Goal: Transaction & Acquisition: Download file/media

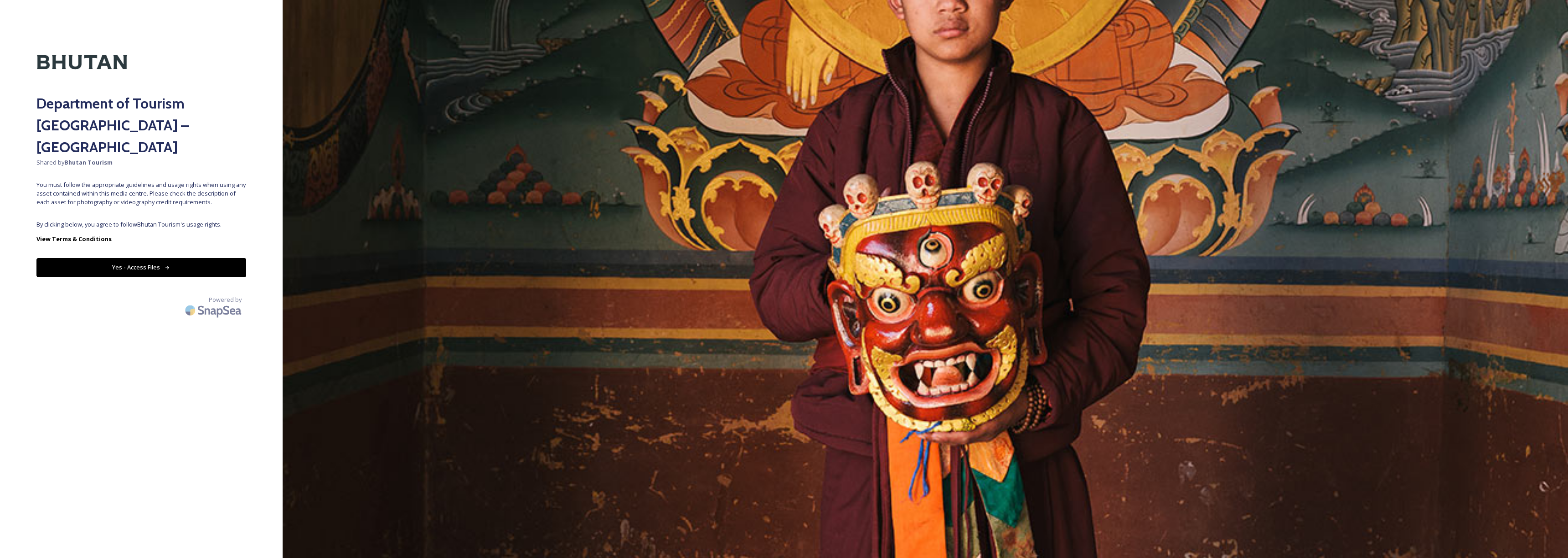
click at [178, 258] on button "Yes - Access Files" at bounding box center [141, 267] width 210 height 18
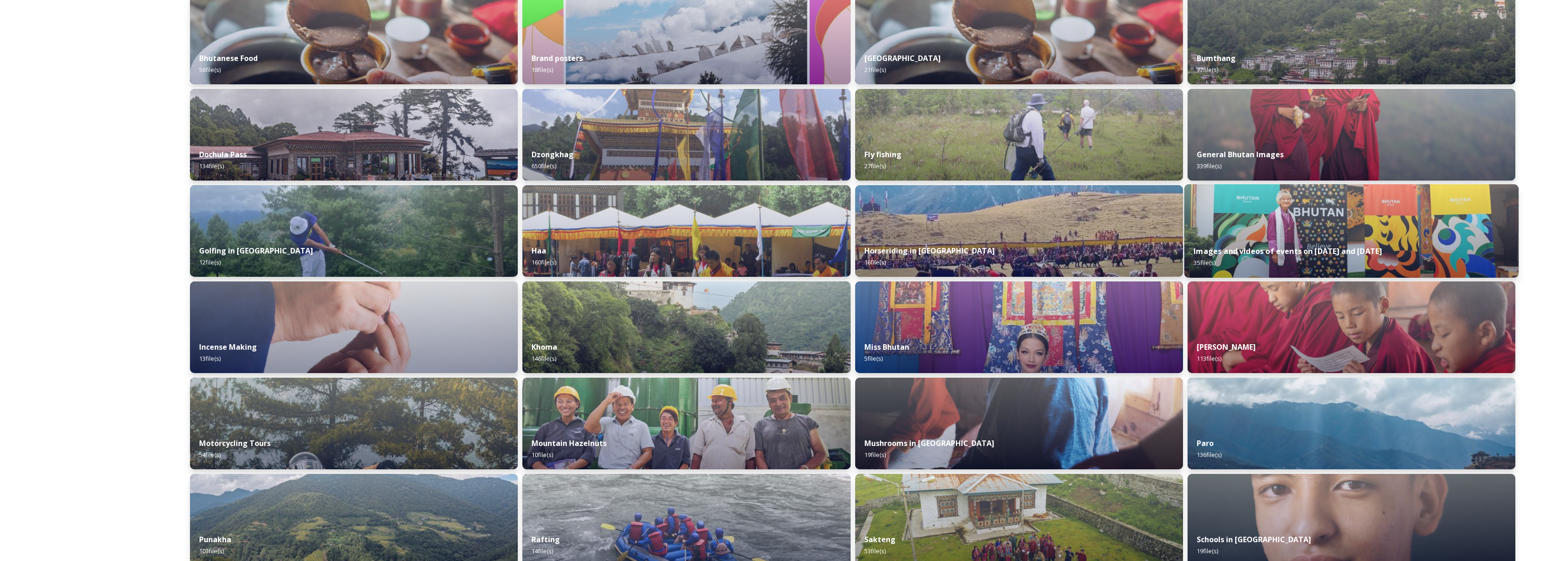
scroll to position [376, 0]
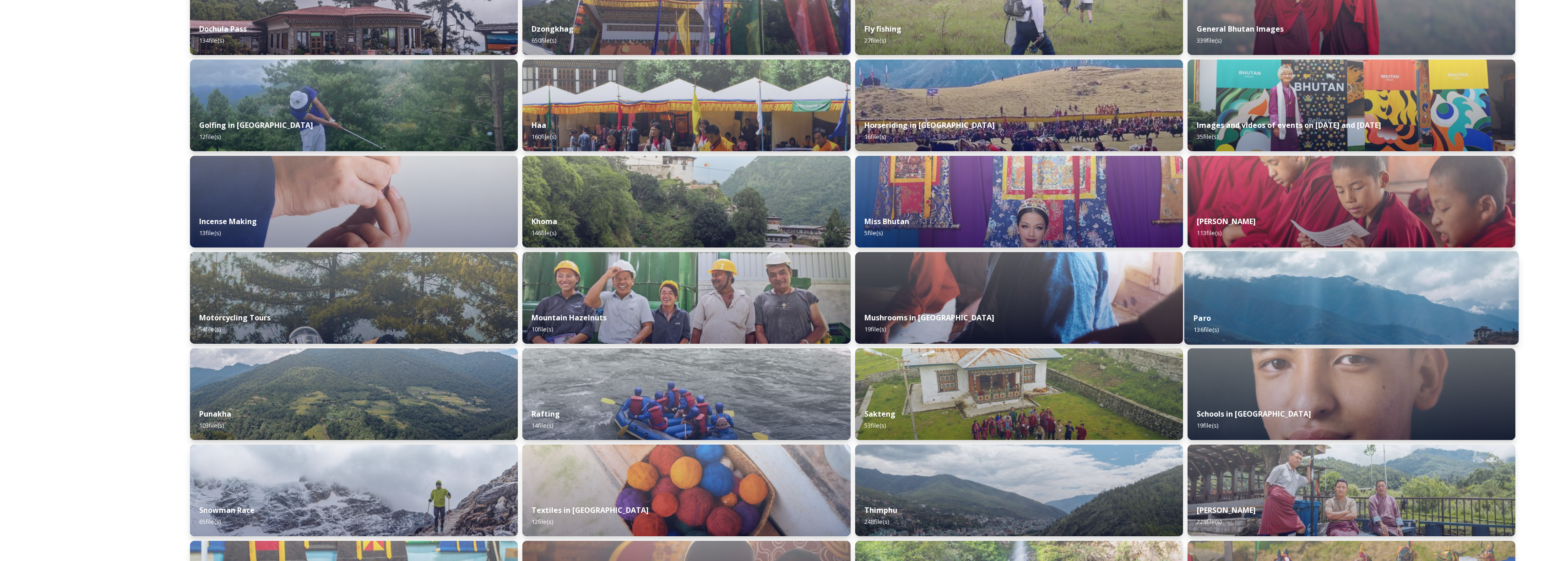
click at [1295, 295] on img at bounding box center [1351, 298] width 335 height 93
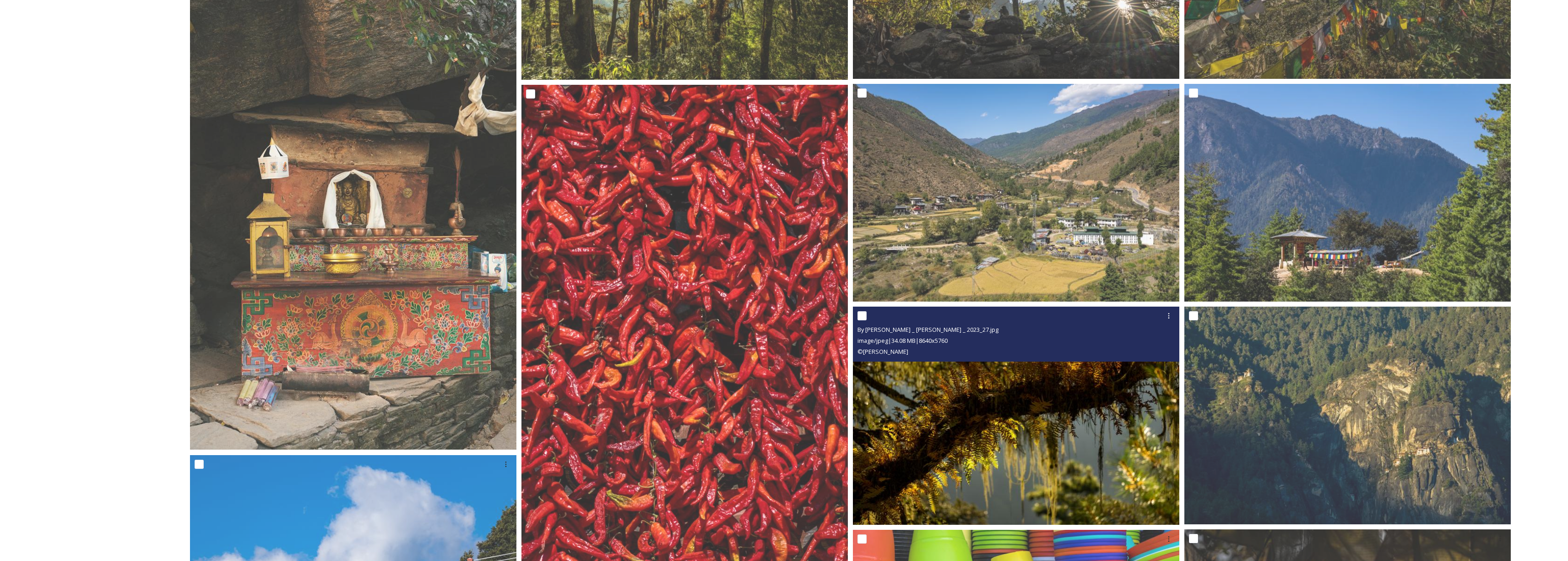
scroll to position [2031, 0]
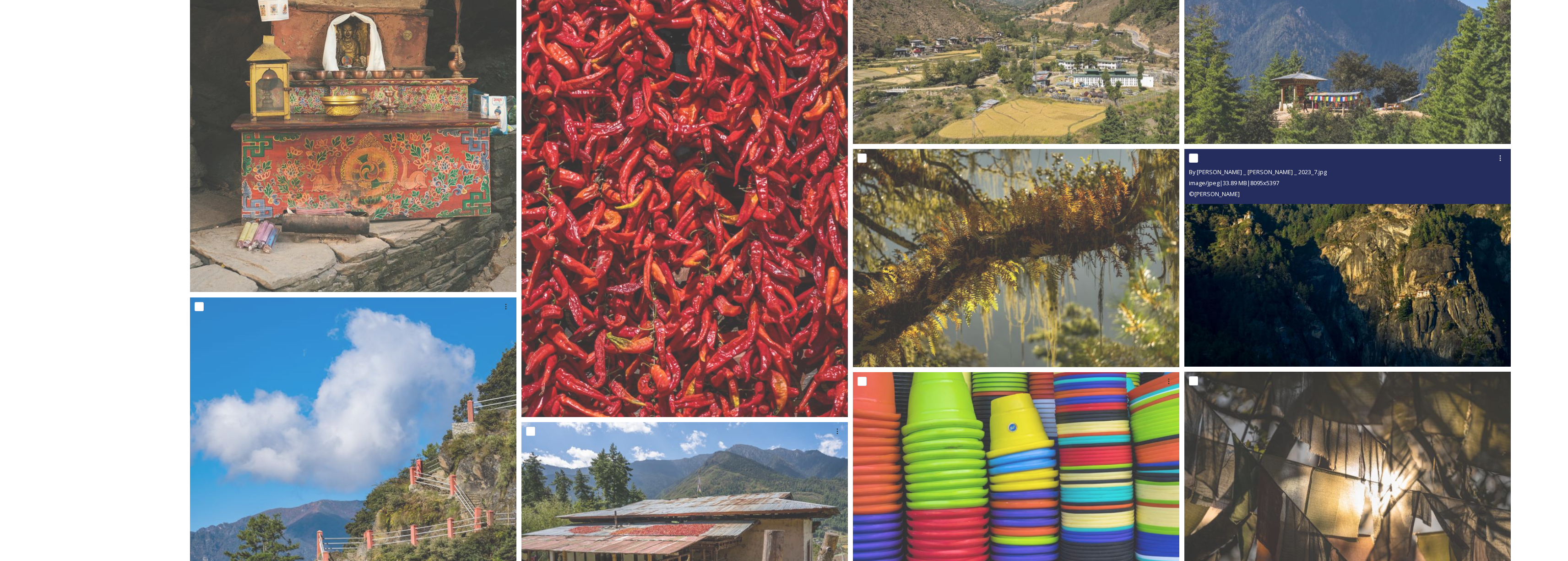
click at [1307, 253] on img at bounding box center [1347, 258] width 326 height 218
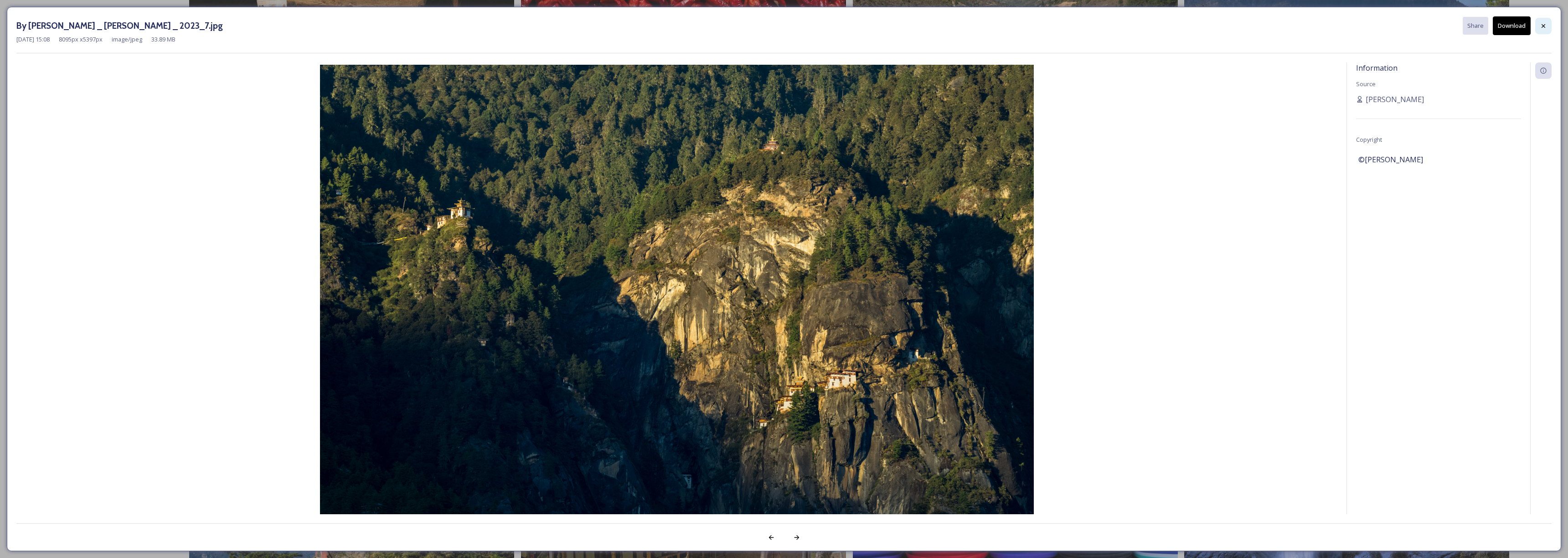
click at [1541, 27] on icon at bounding box center [1544, 26] width 8 height 8
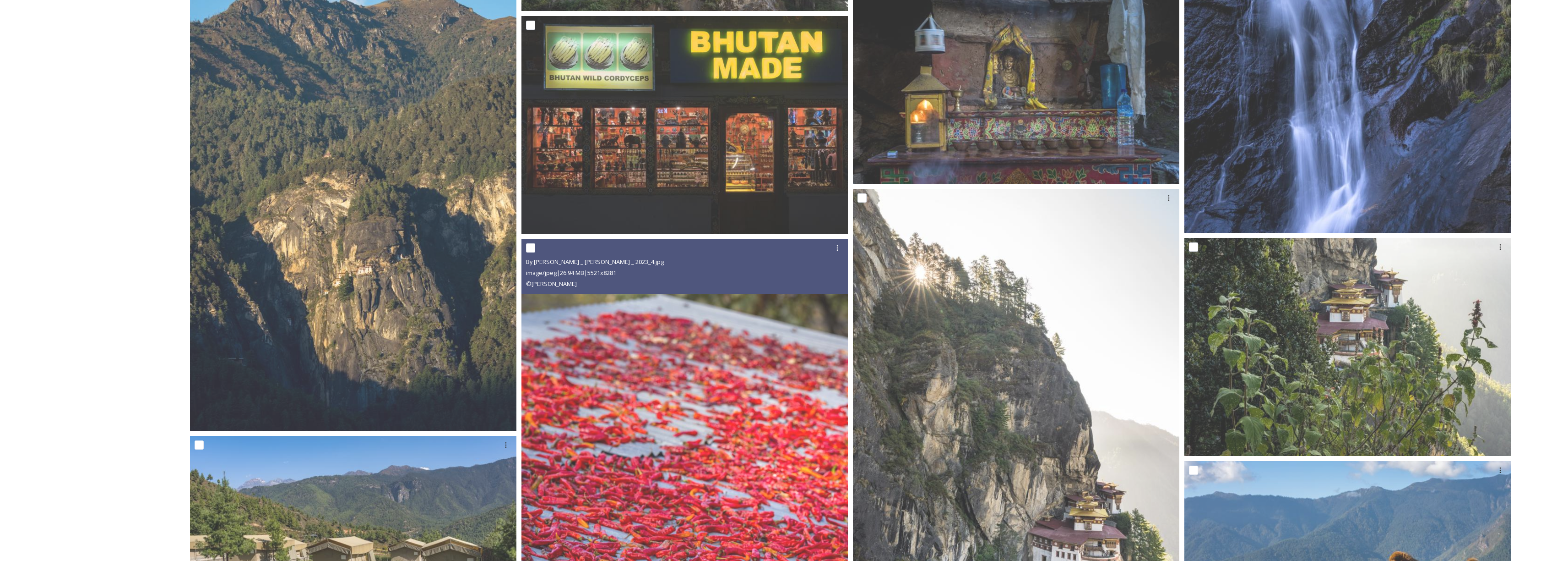
scroll to position [3040, 0]
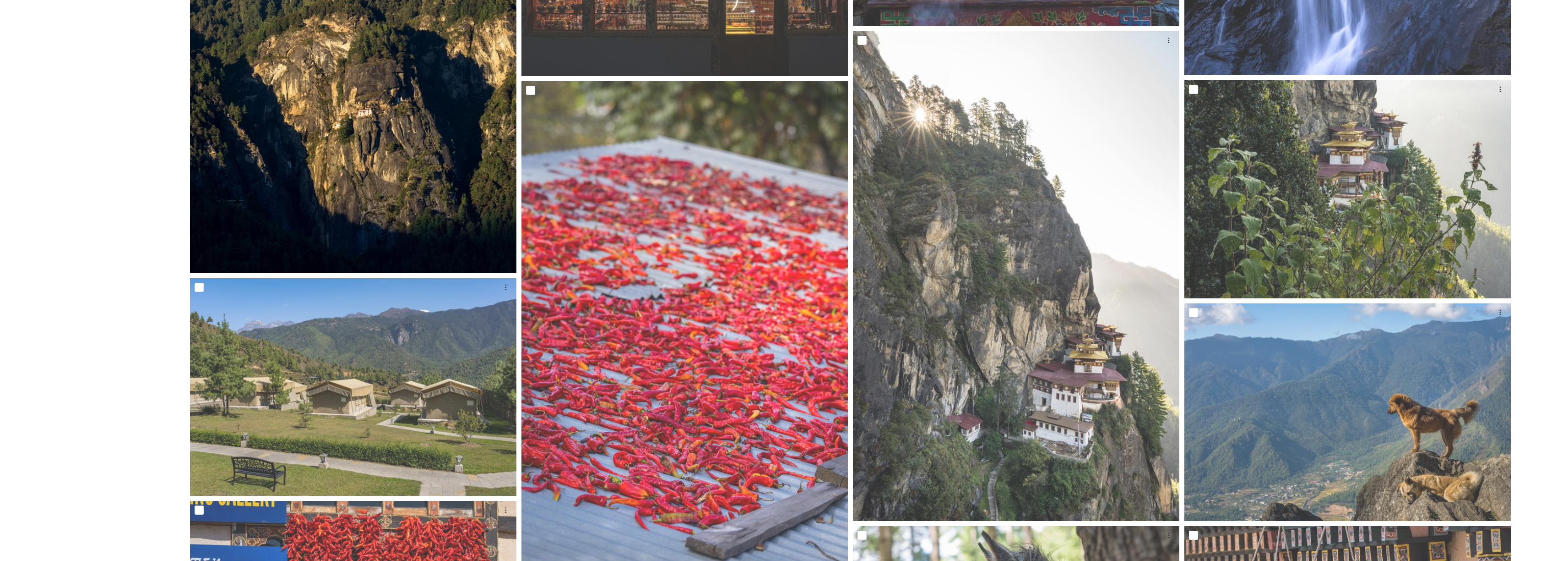
click at [417, 184] on img at bounding box center [354, 28] width 326 height 490
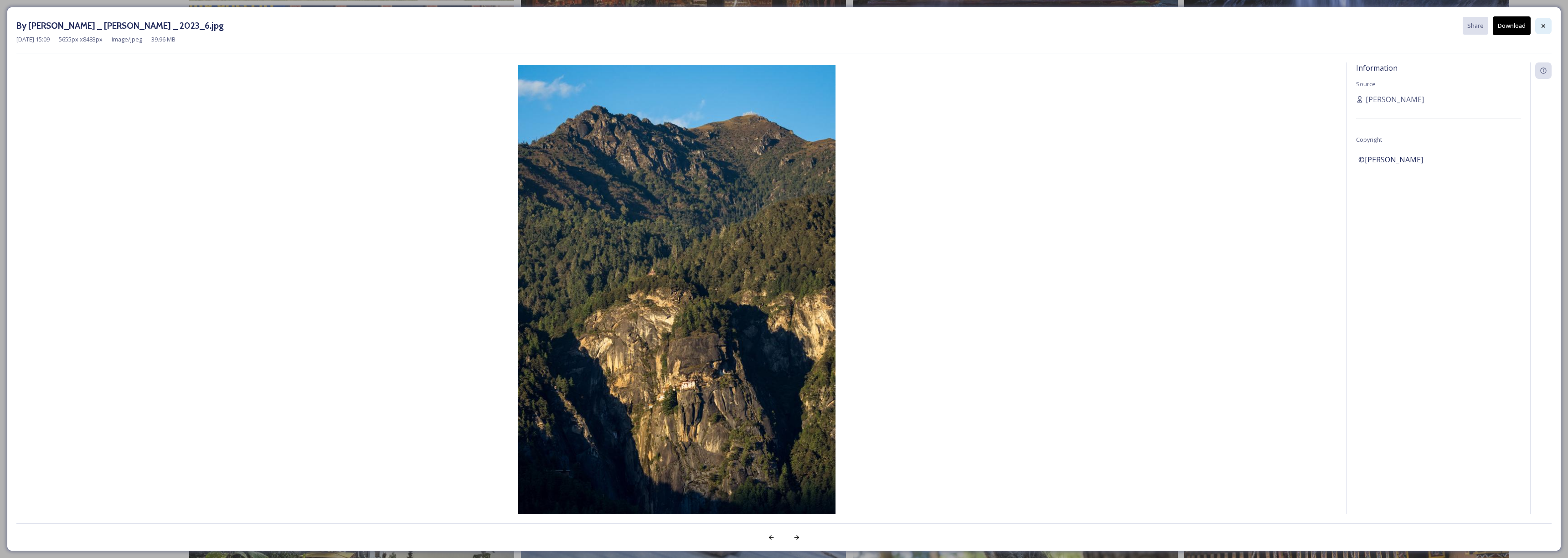
click at [1538, 28] on div at bounding box center [1544, 25] width 16 height 16
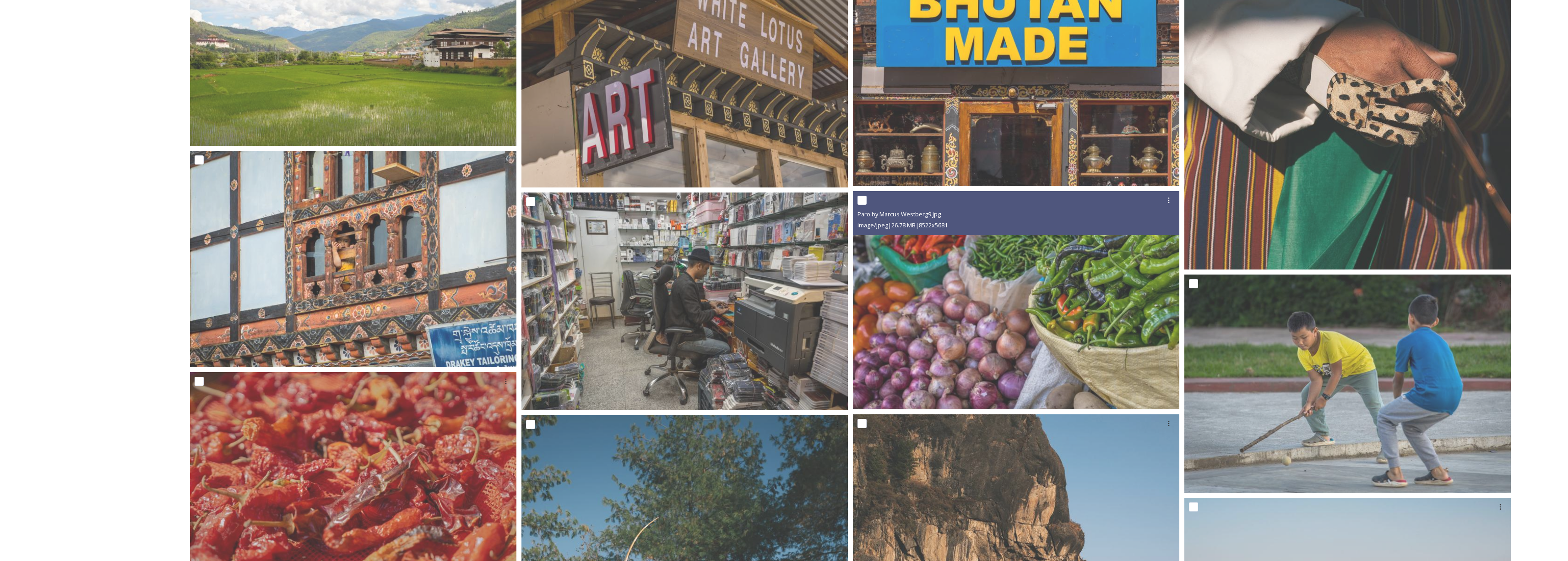
scroll to position [5978, 0]
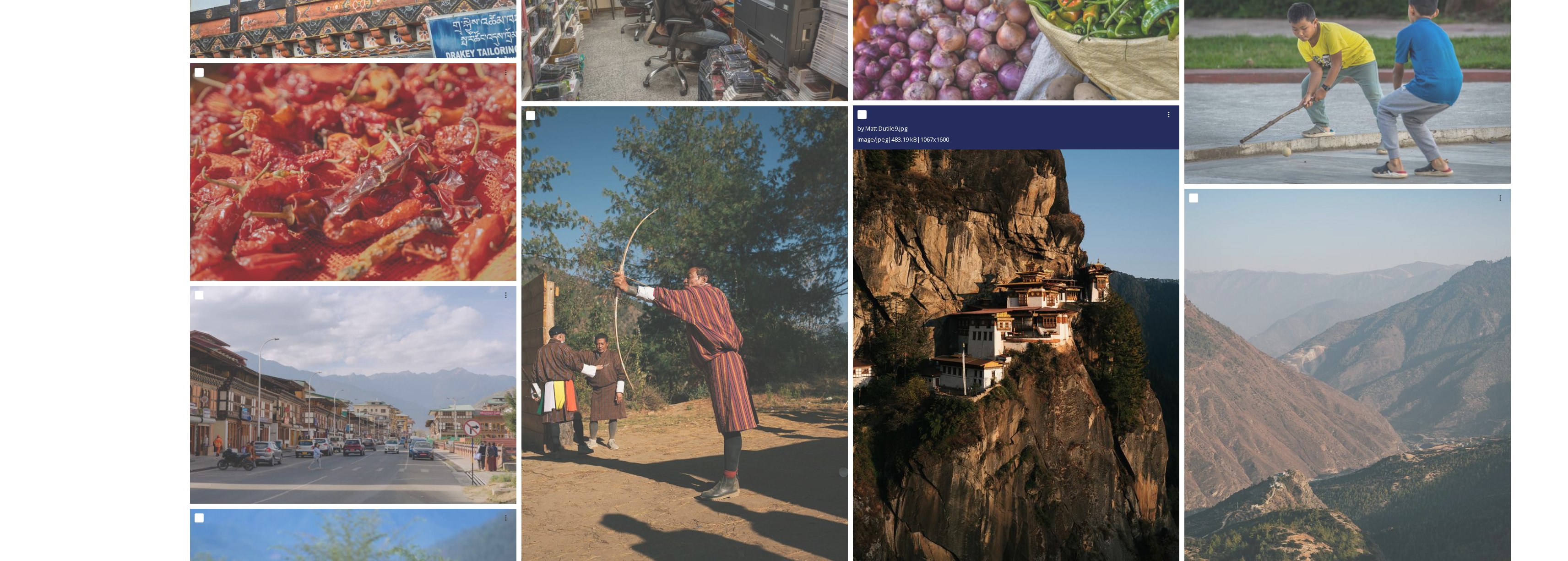
click at [1050, 373] on img at bounding box center [1016, 349] width 326 height 489
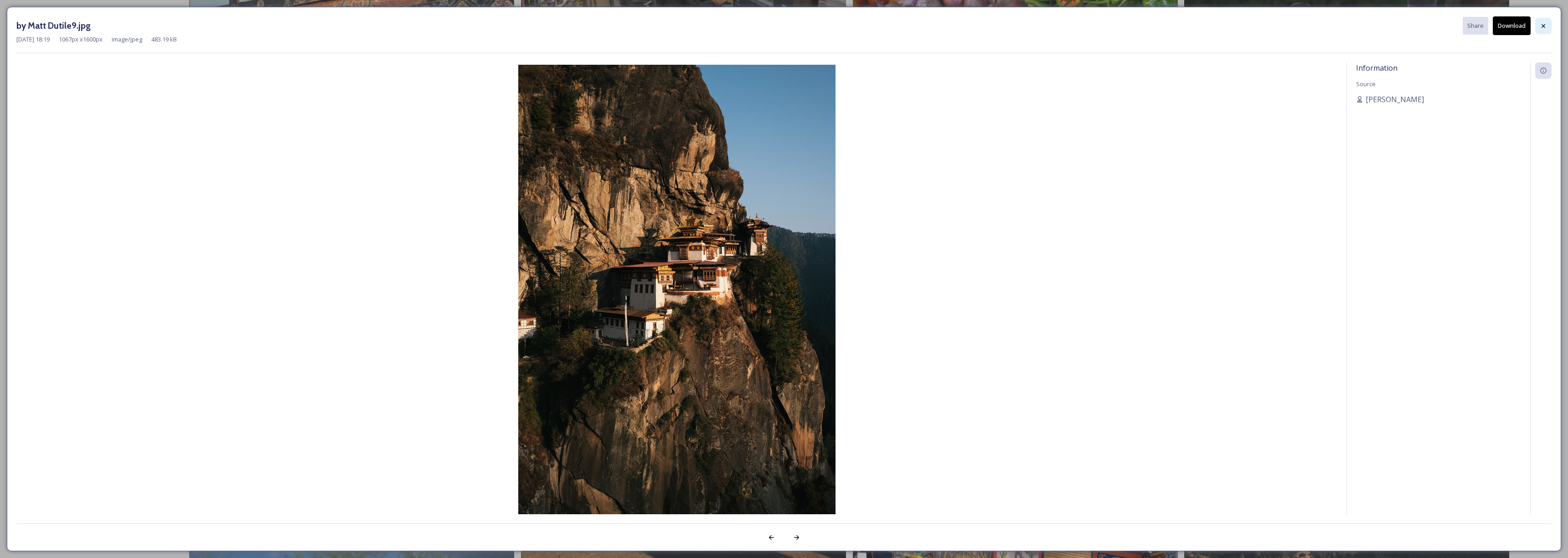
click at [1547, 25] on icon at bounding box center [1544, 26] width 8 height 8
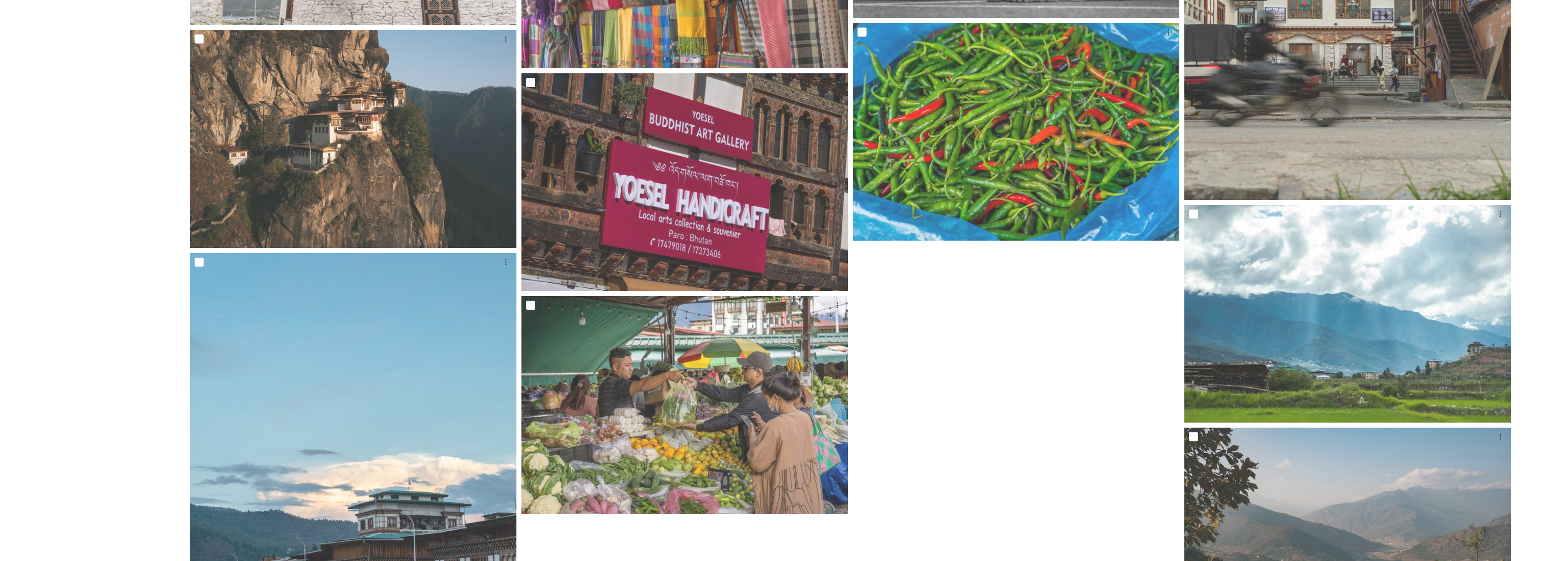
scroll to position [8499, 0]
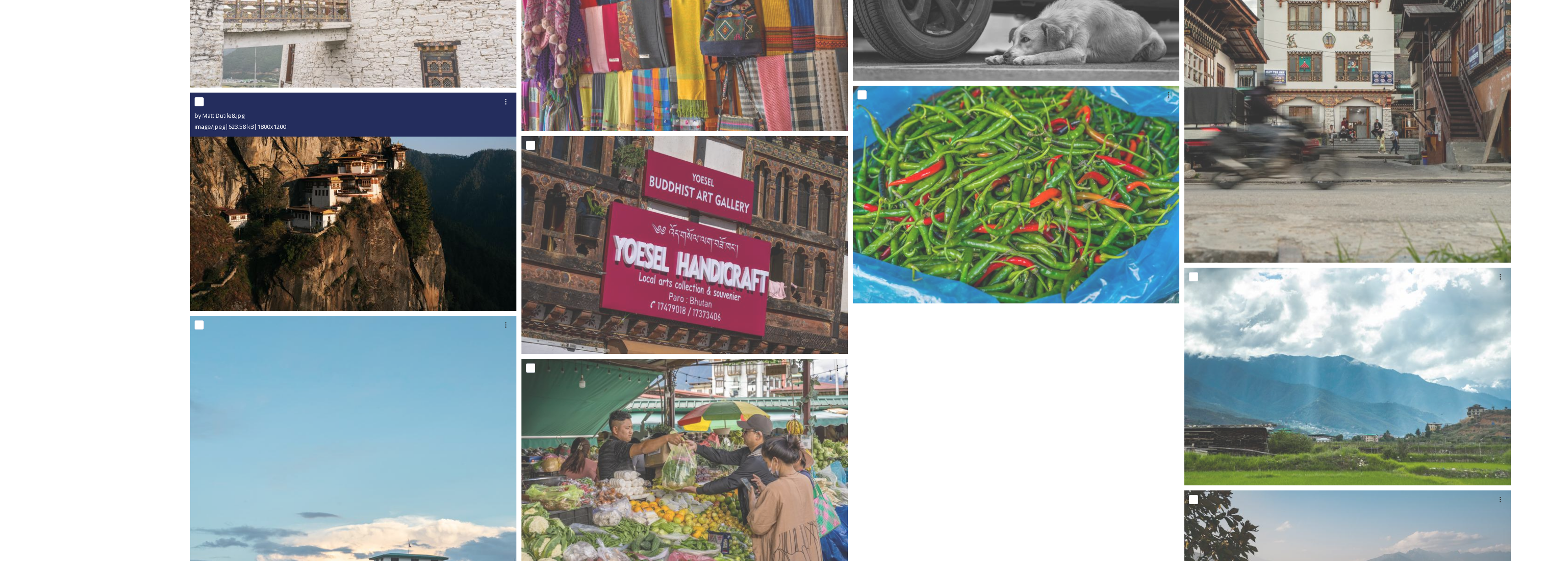
click at [478, 259] on img at bounding box center [354, 201] width 326 height 218
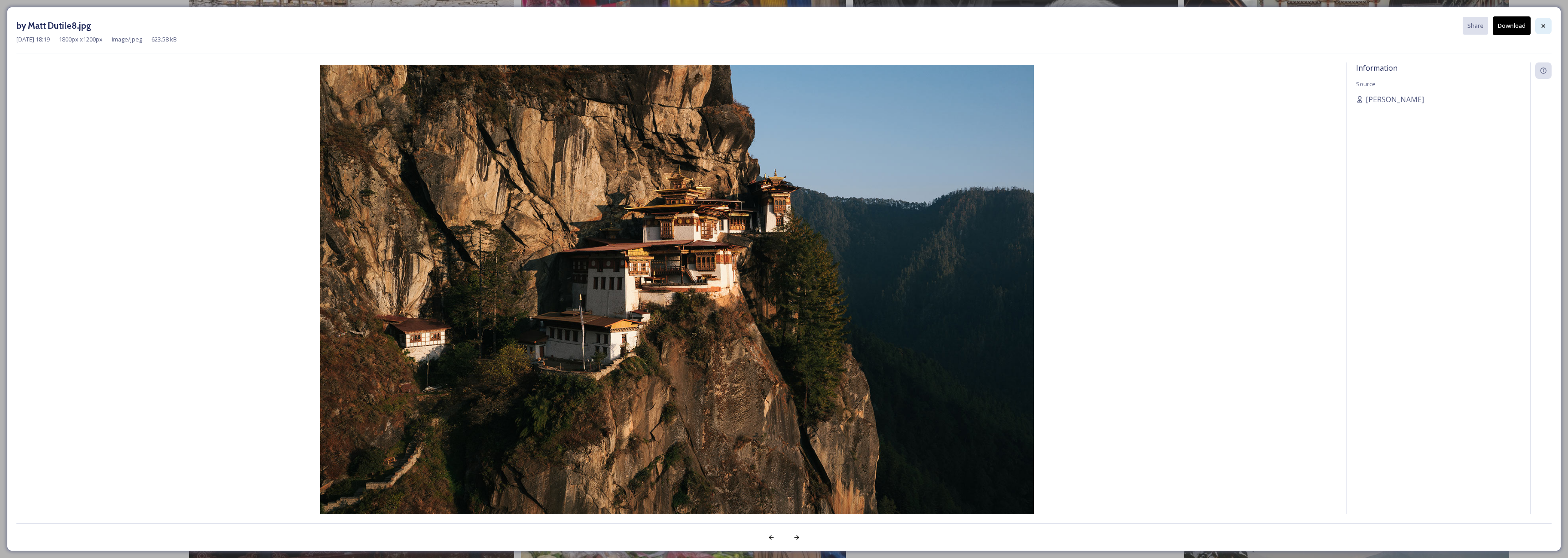
click at [1540, 27] on icon at bounding box center [1544, 26] width 8 height 8
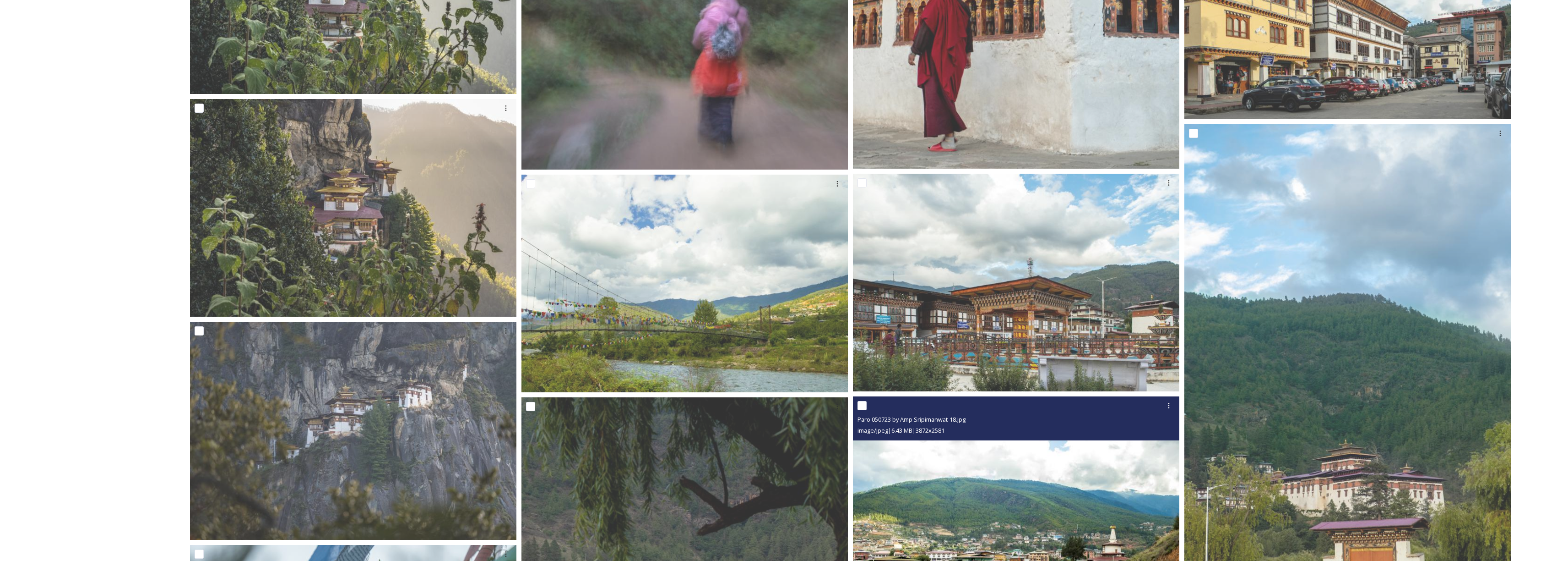
scroll to position [4305, 0]
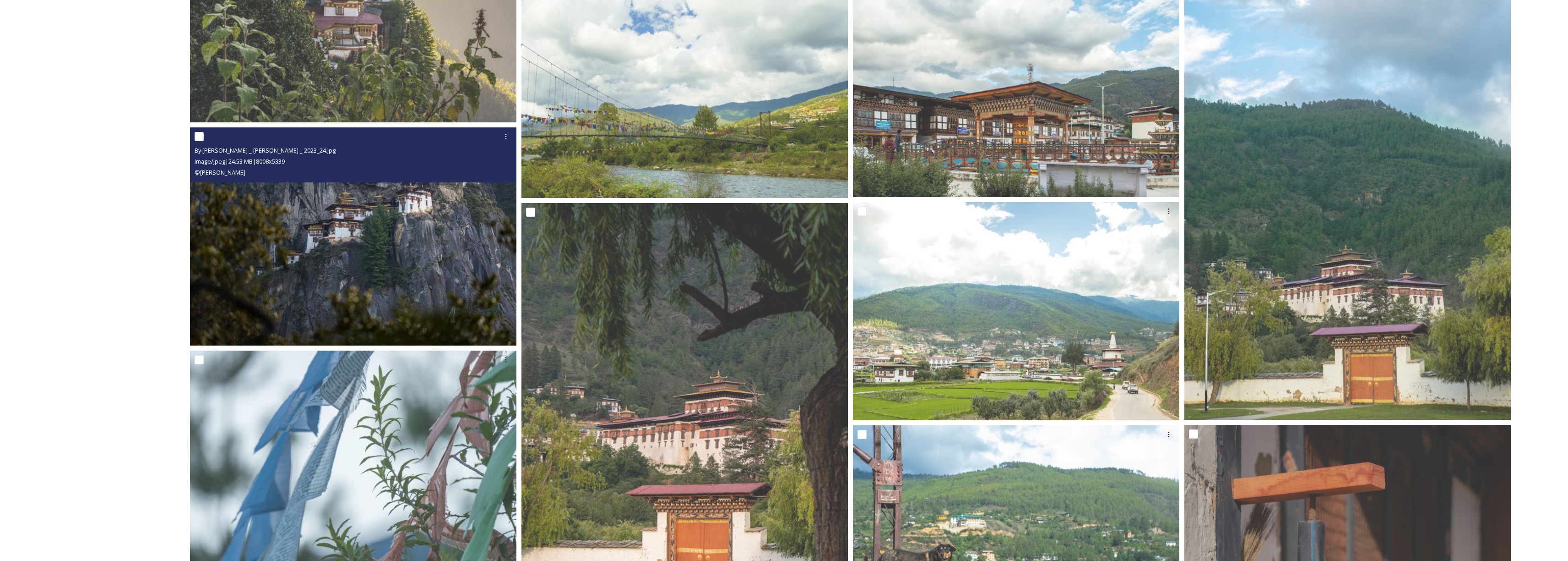
click at [365, 304] on img at bounding box center [354, 236] width 326 height 218
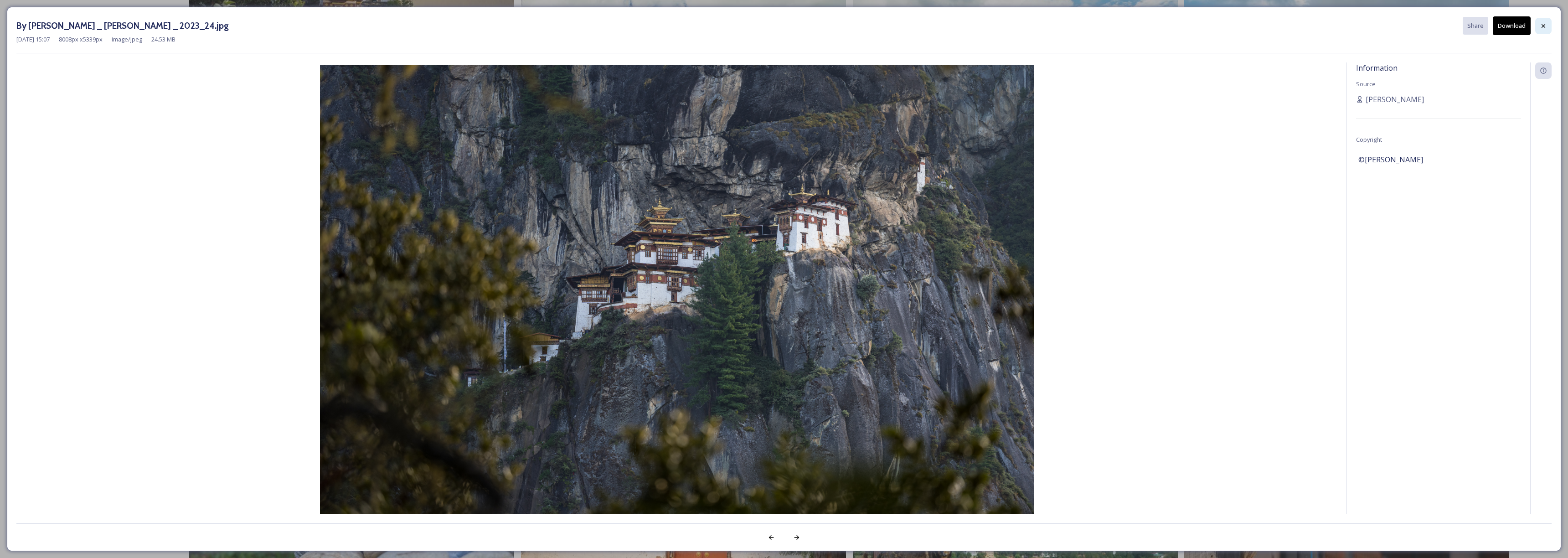
click at [1546, 28] on icon at bounding box center [1544, 26] width 8 height 8
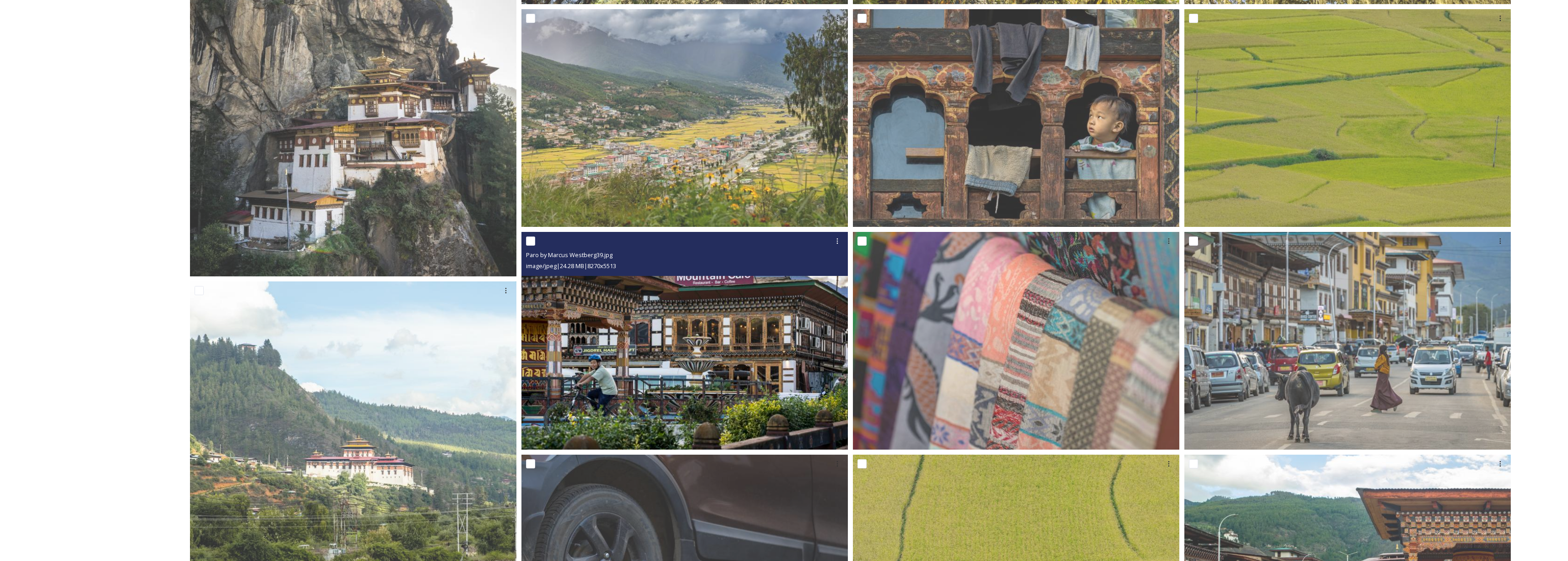
scroll to position [52, 0]
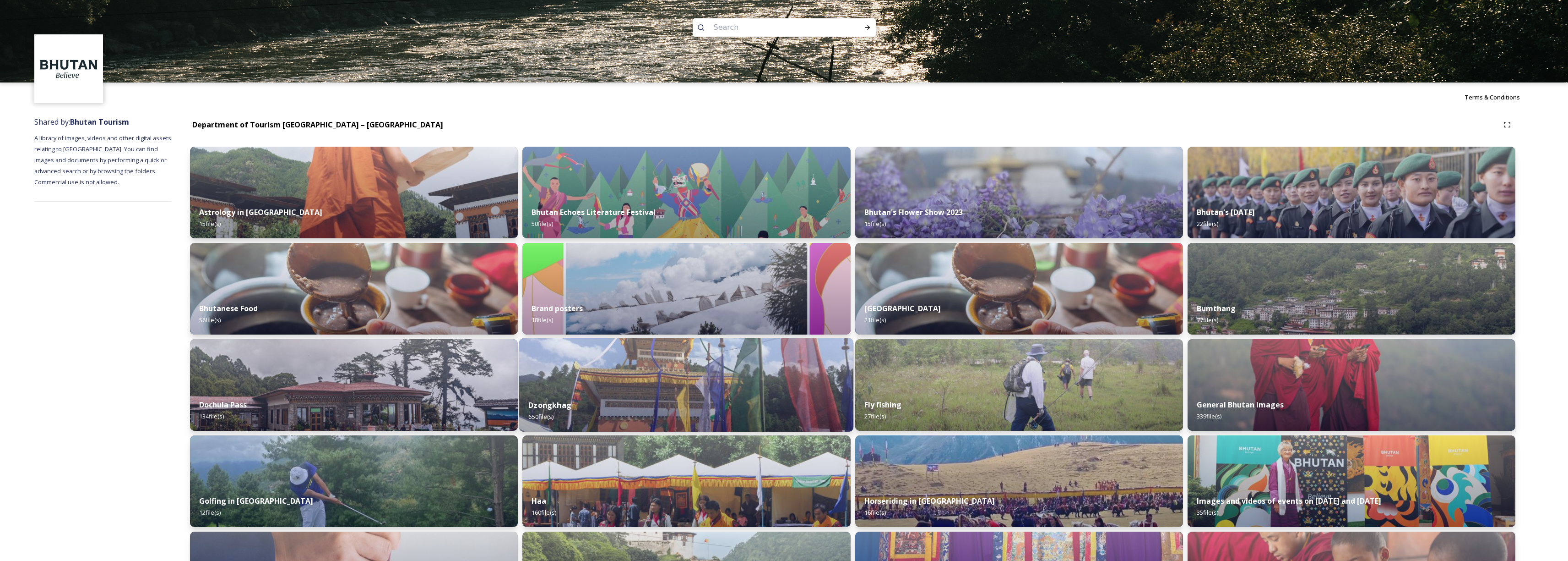
click at [607, 366] on img at bounding box center [687, 385] width 335 height 93
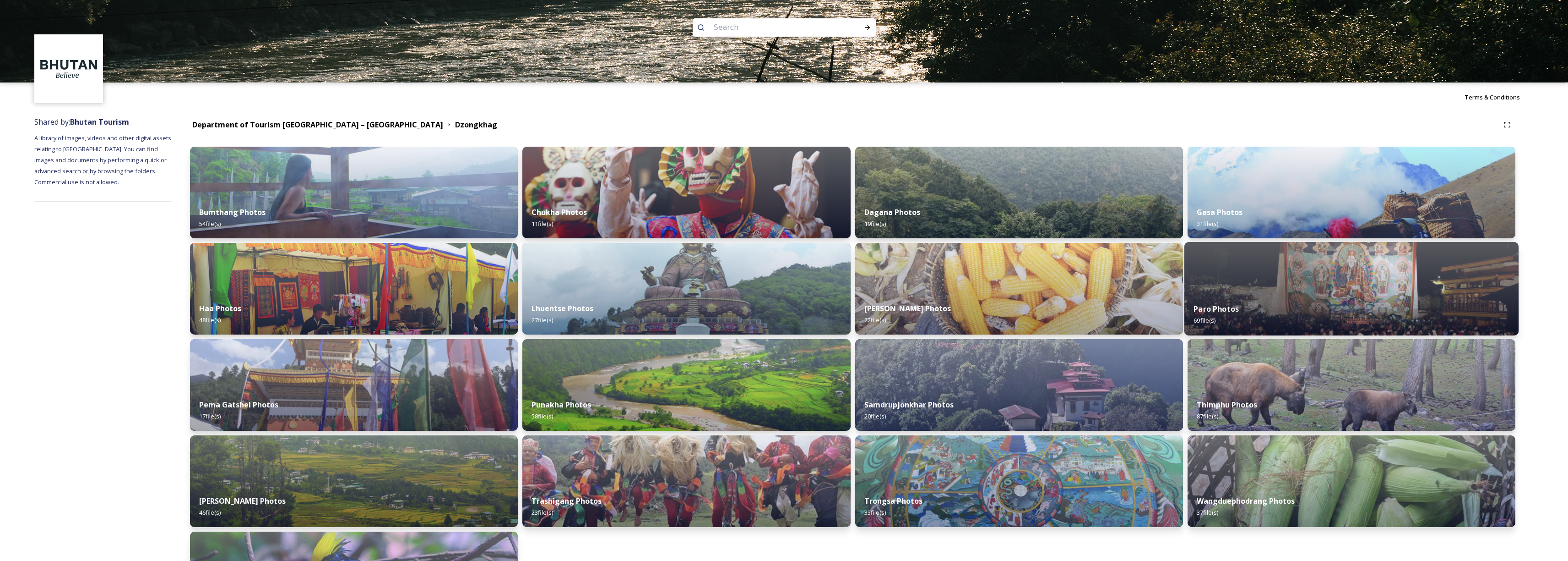
click at [1231, 299] on div "Paro Photos 69 file(s)" at bounding box center [1351, 314] width 335 height 42
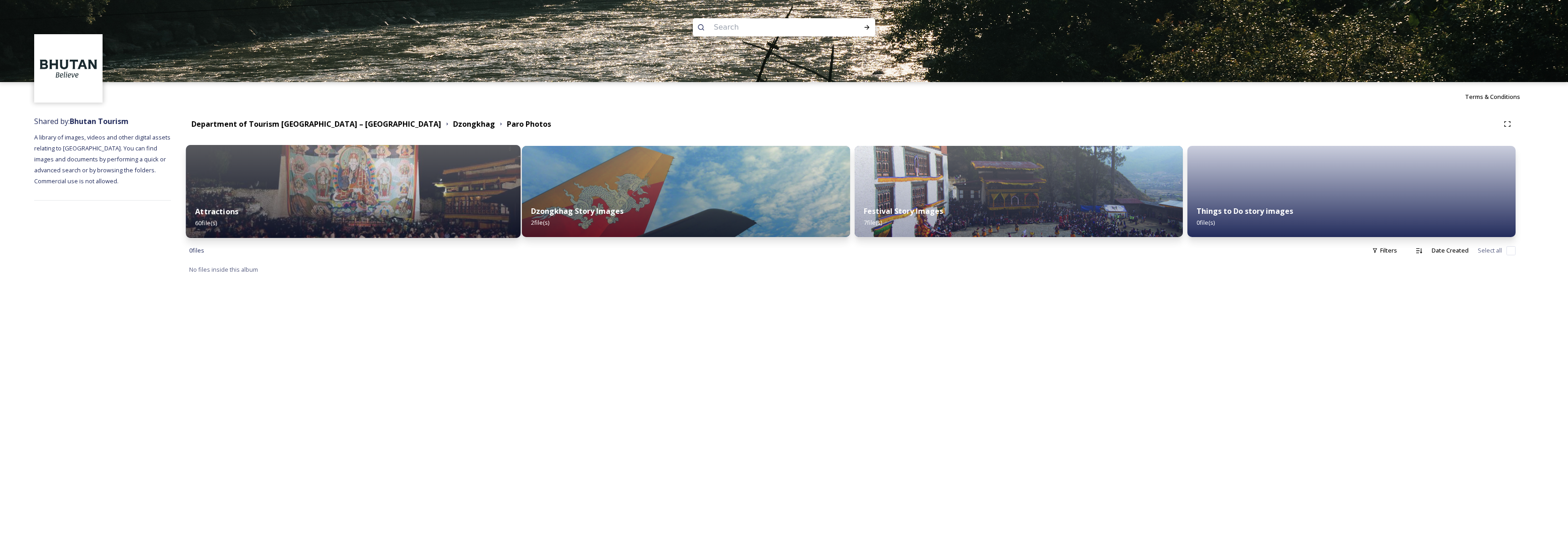
click at [476, 192] on img at bounding box center [353, 191] width 335 height 93
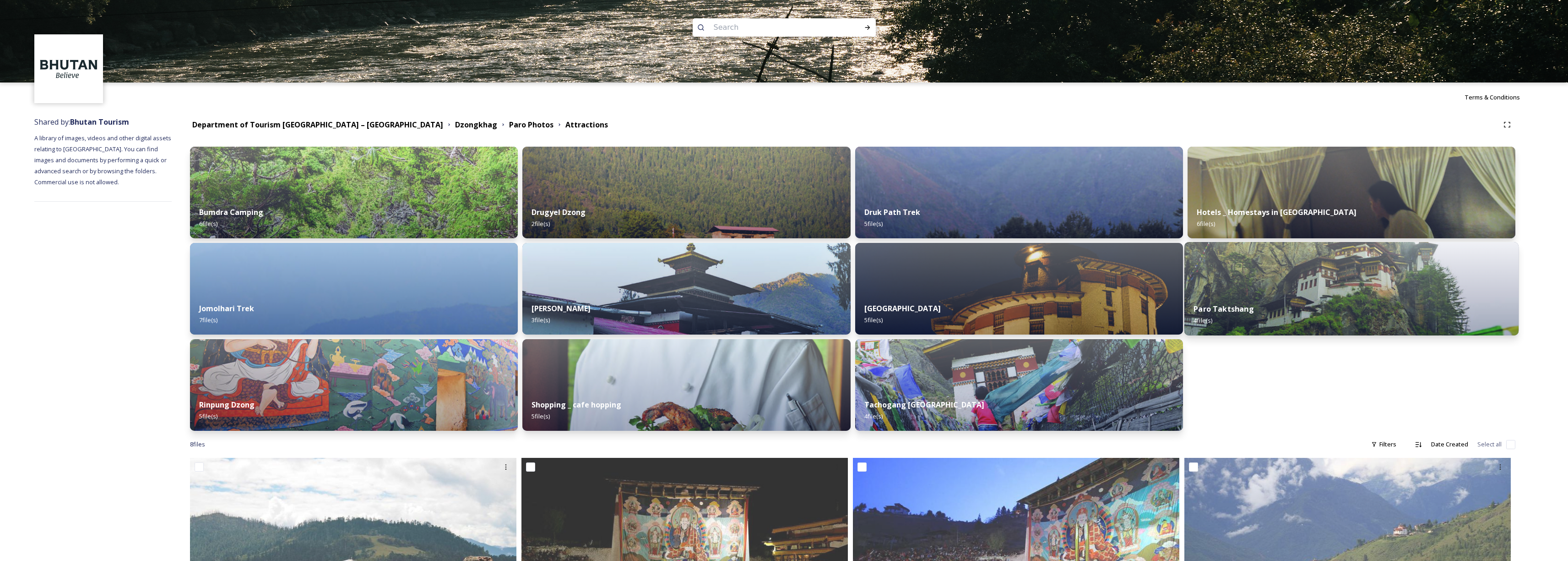
click at [1331, 288] on img at bounding box center [1351, 289] width 335 height 93
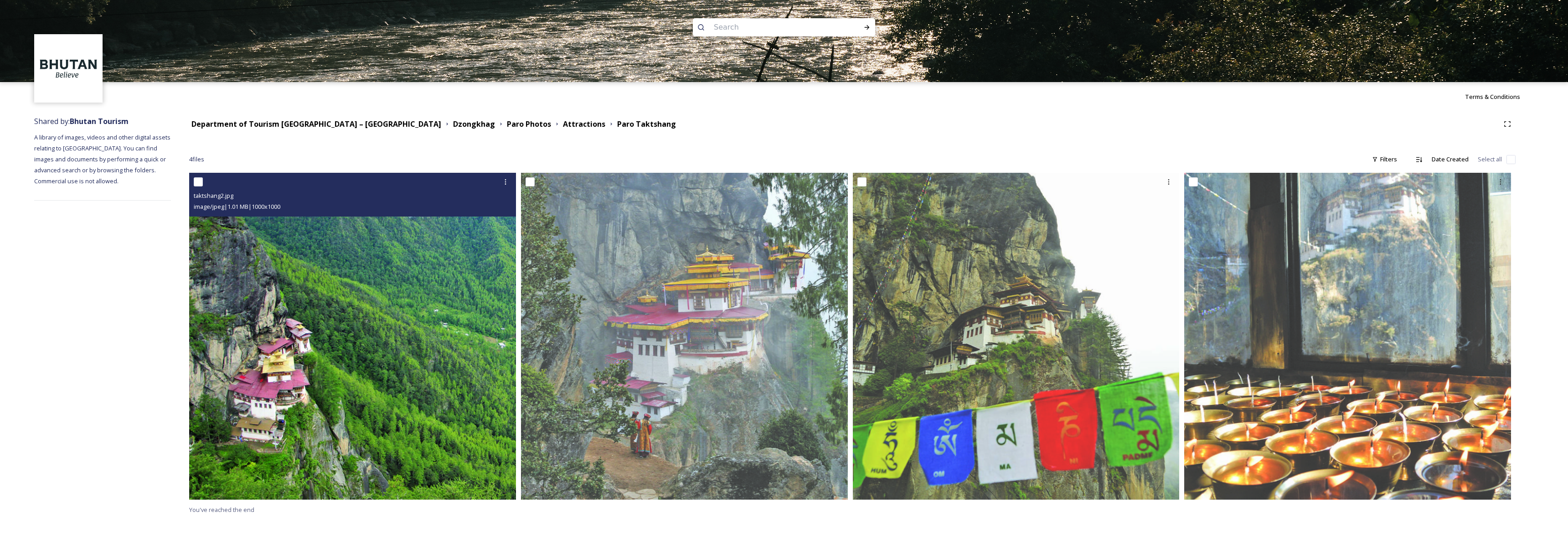
click at [356, 363] on img at bounding box center [353, 337] width 327 height 327
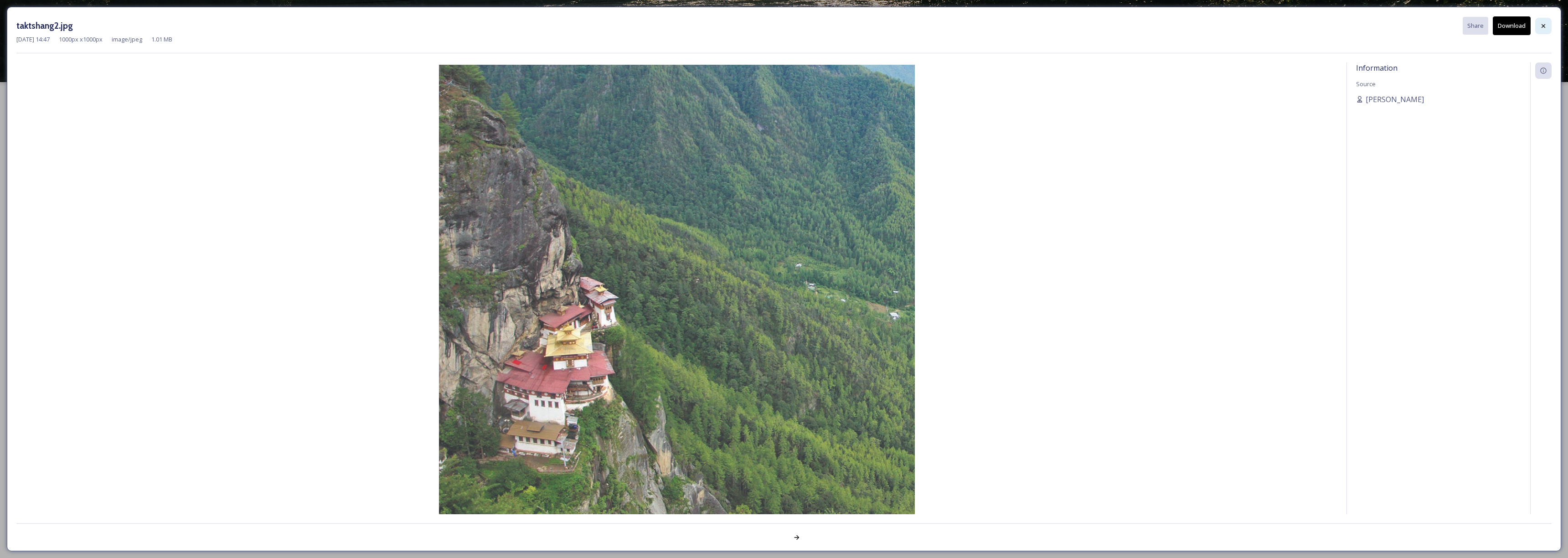
click at [1544, 20] on div at bounding box center [1544, 25] width 16 height 16
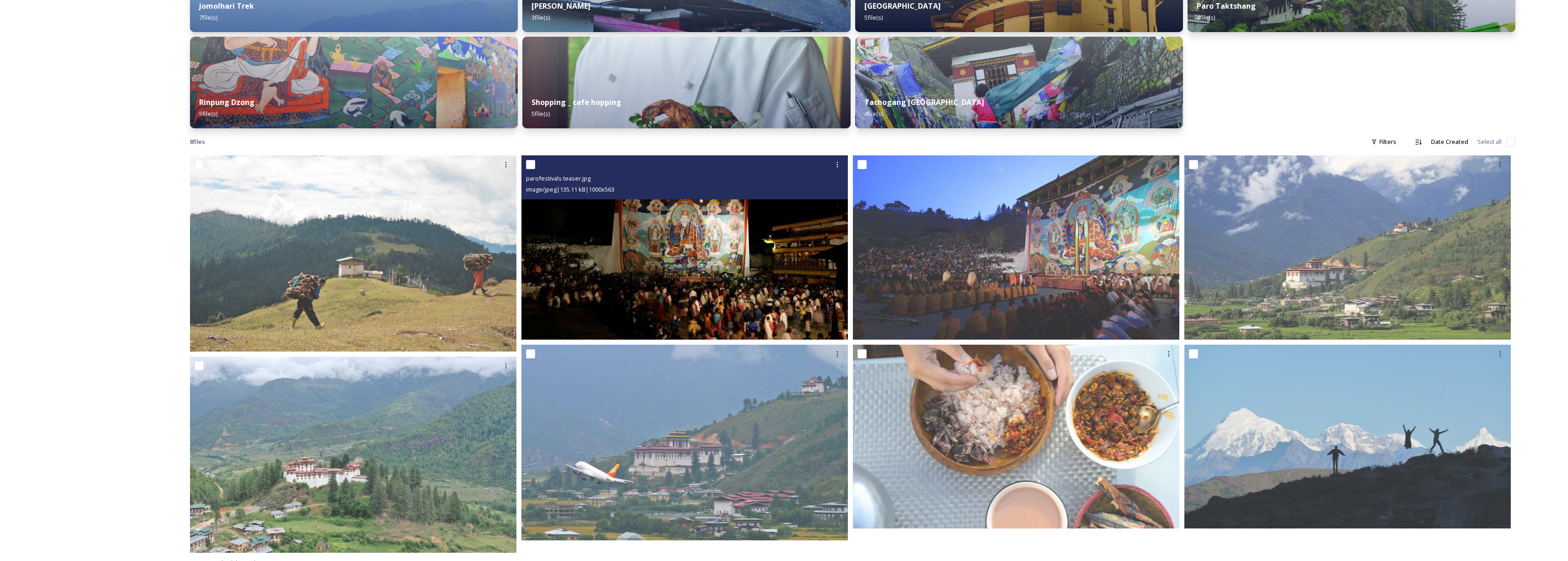
scroll to position [314, 0]
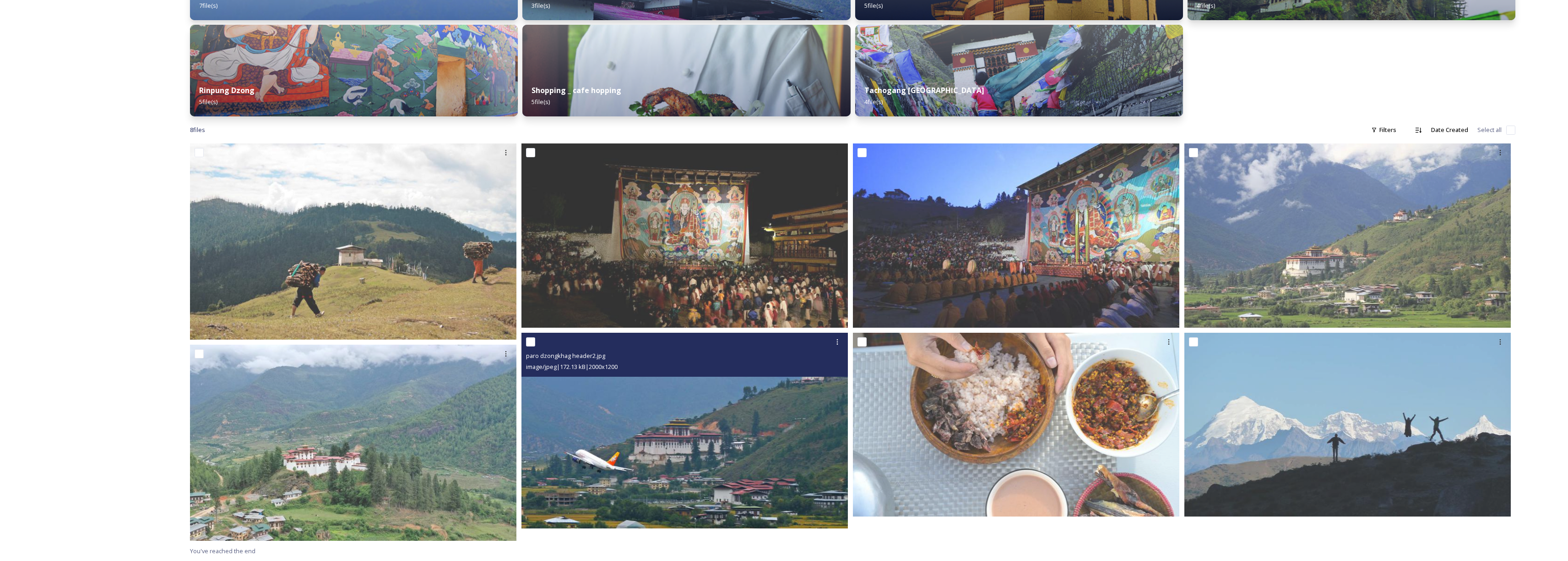
click at [714, 419] on img at bounding box center [685, 431] width 326 height 196
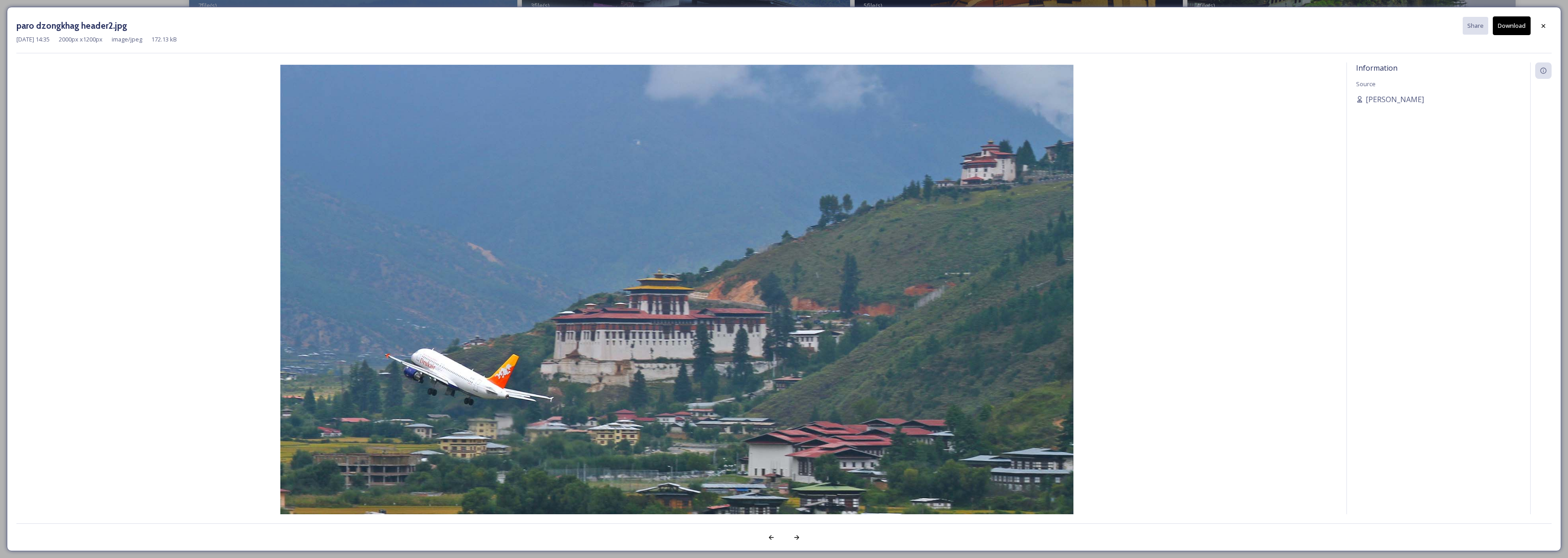
click at [1516, 31] on button "Download" at bounding box center [1512, 25] width 38 height 18
click at [1542, 28] on icon at bounding box center [1544, 26] width 8 height 8
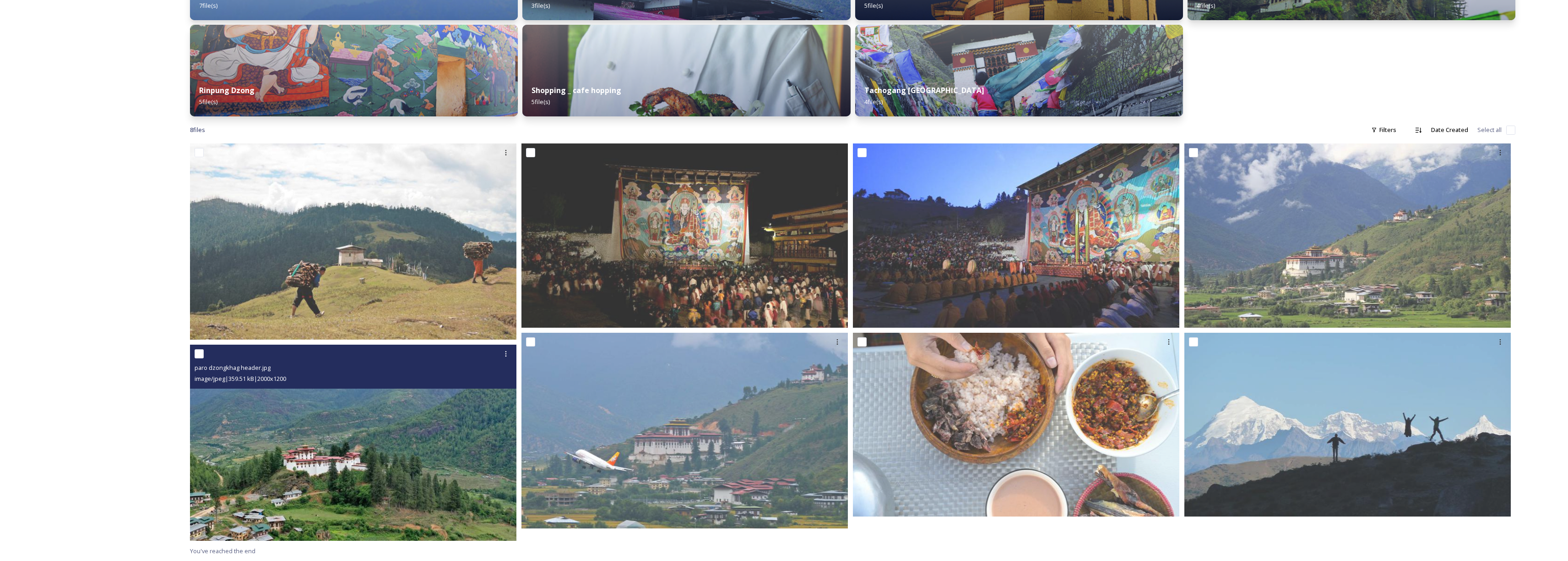
click at [446, 433] on img at bounding box center [354, 442] width 326 height 196
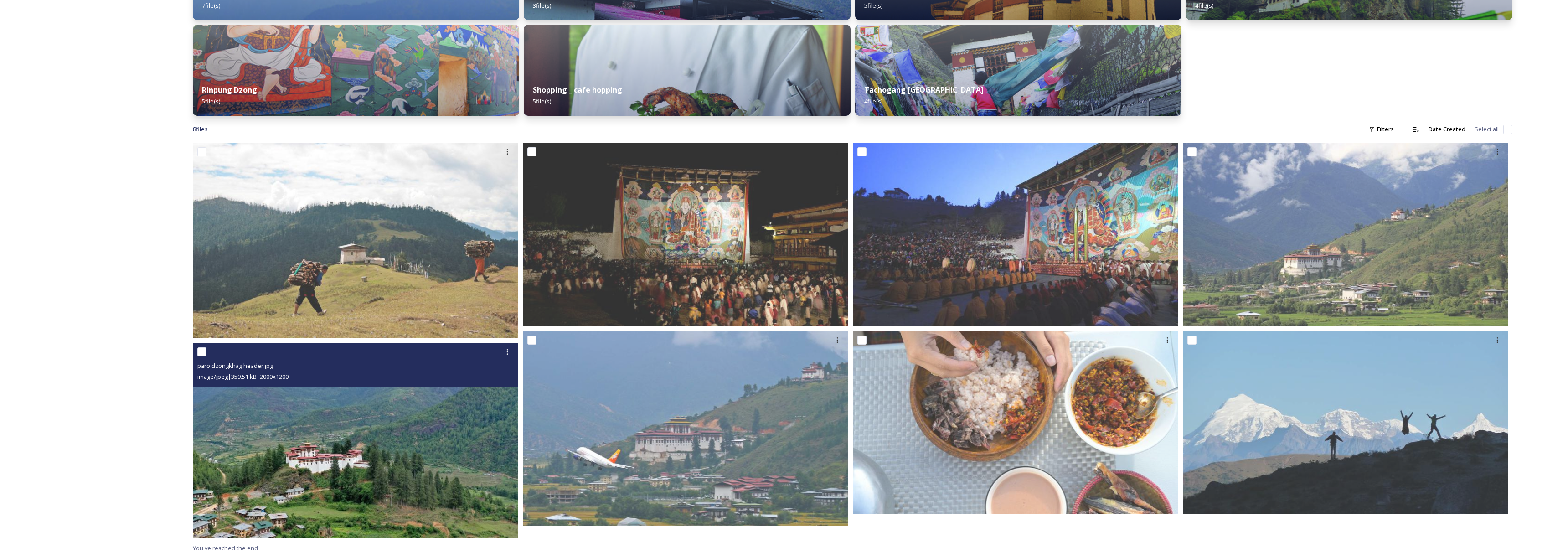
scroll to position [301, 0]
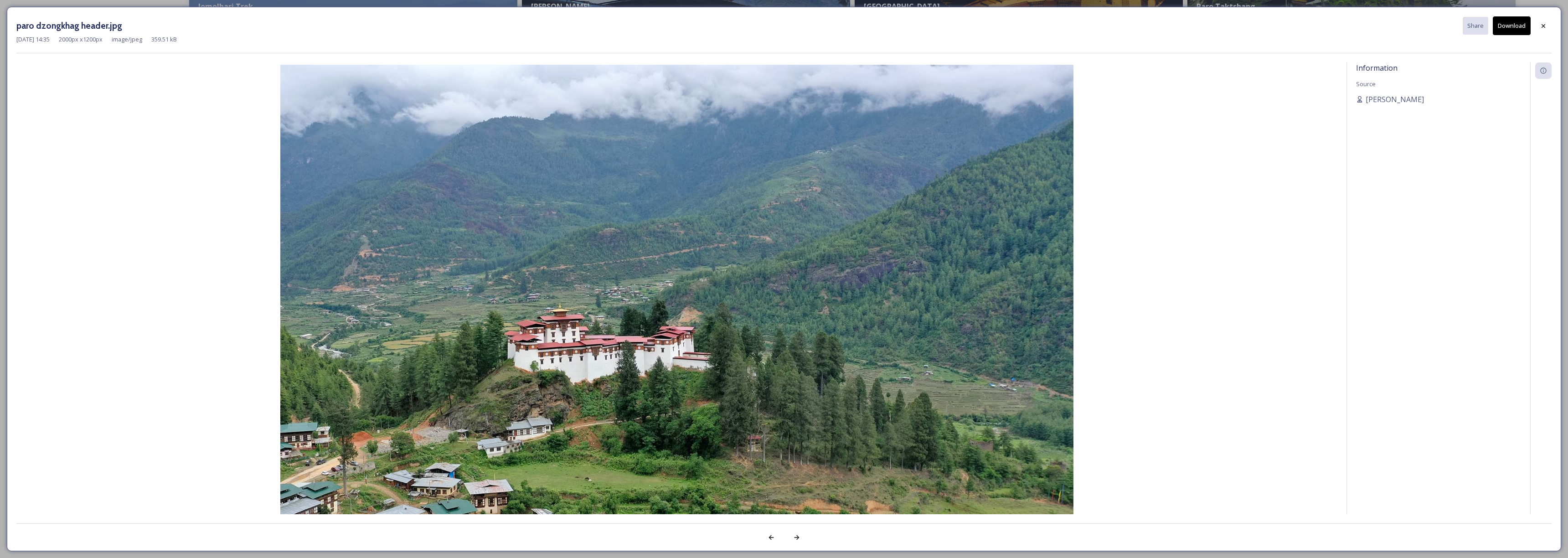
click at [208, 232] on img at bounding box center [677, 303] width 1321 height 476
